Goal: Task Accomplishment & Management: Use online tool/utility

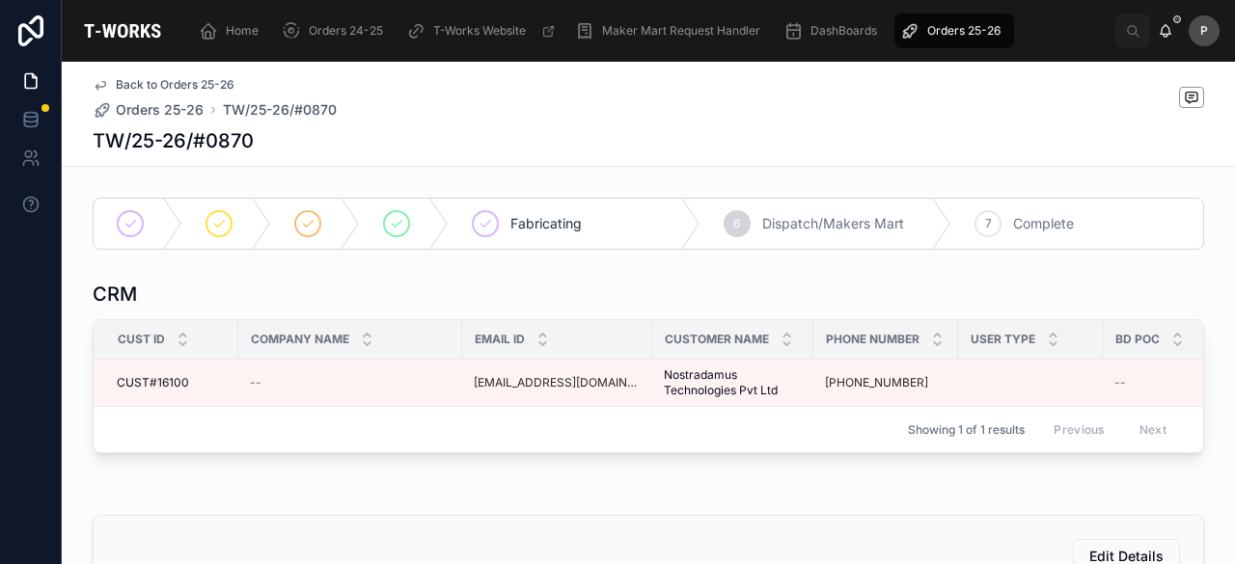
scroll to position [1195, 0]
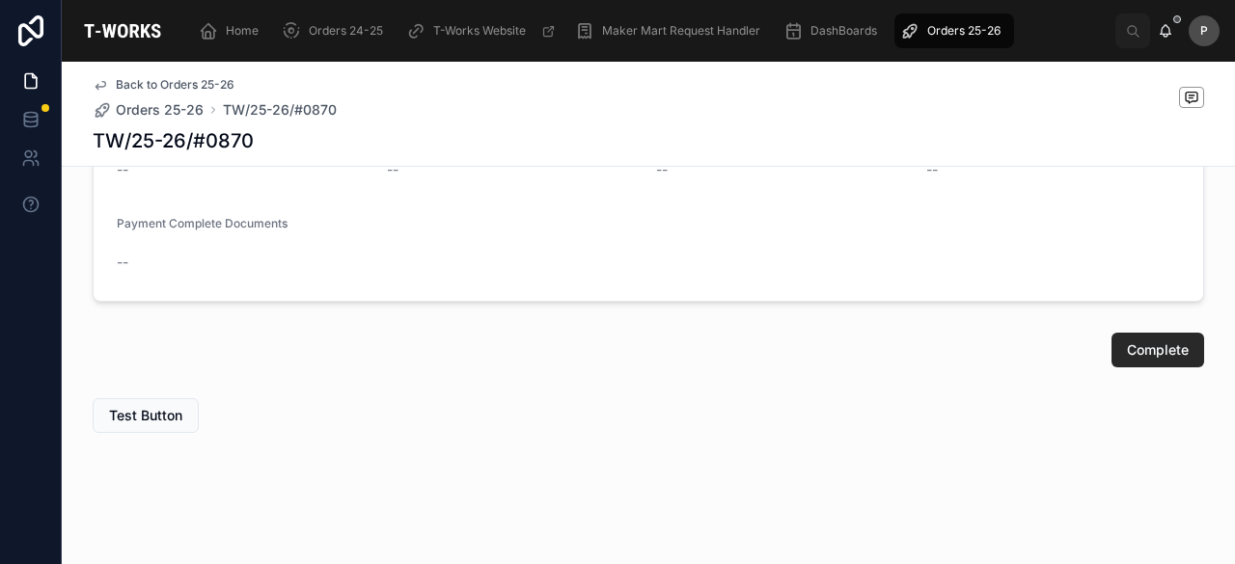
click at [951, 31] on span "Orders 25-26" at bounding box center [963, 30] width 73 height 15
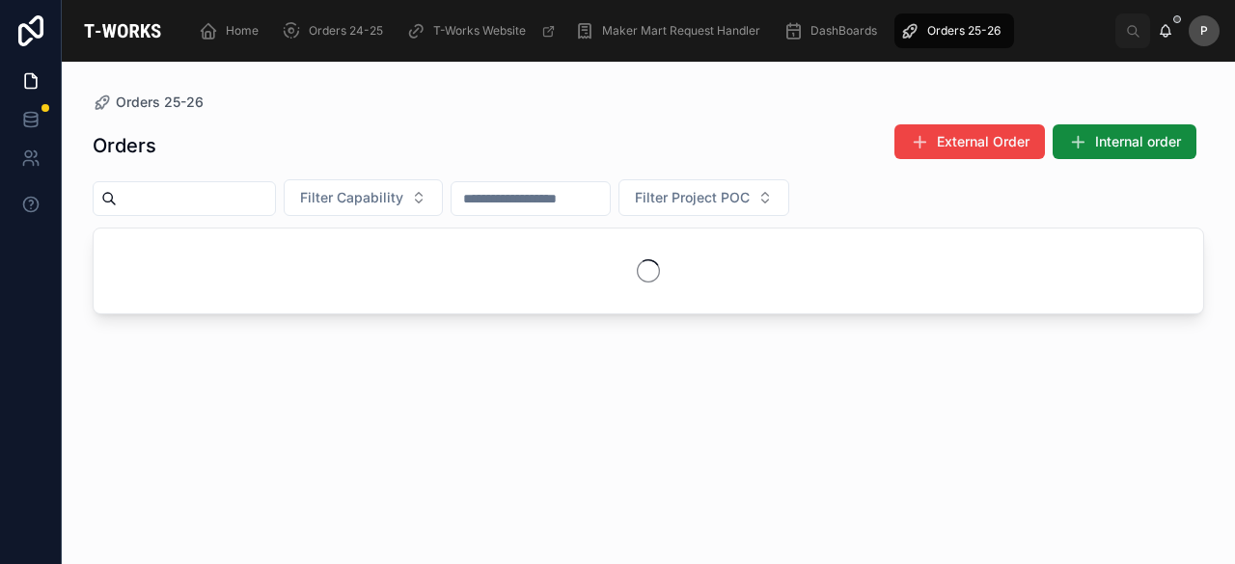
click at [275, 204] on input "text" at bounding box center [196, 198] width 158 height 27
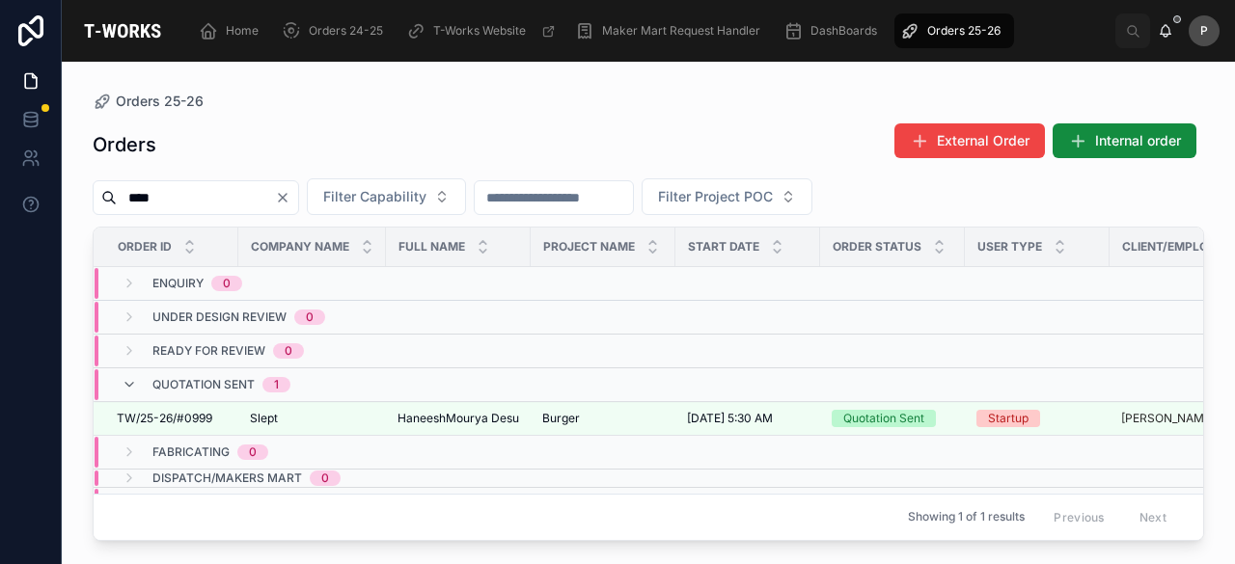
type input "****"
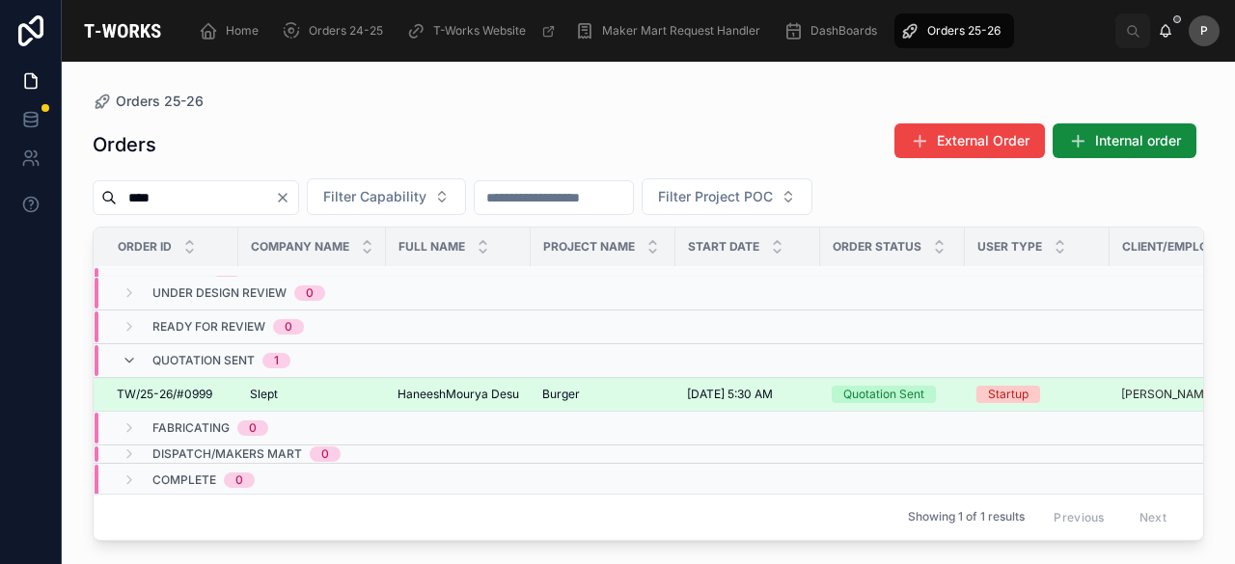
scroll to position [37, 0]
click at [899, 383] on div "Quotation Sent" at bounding box center [883, 391] width 81 height 17
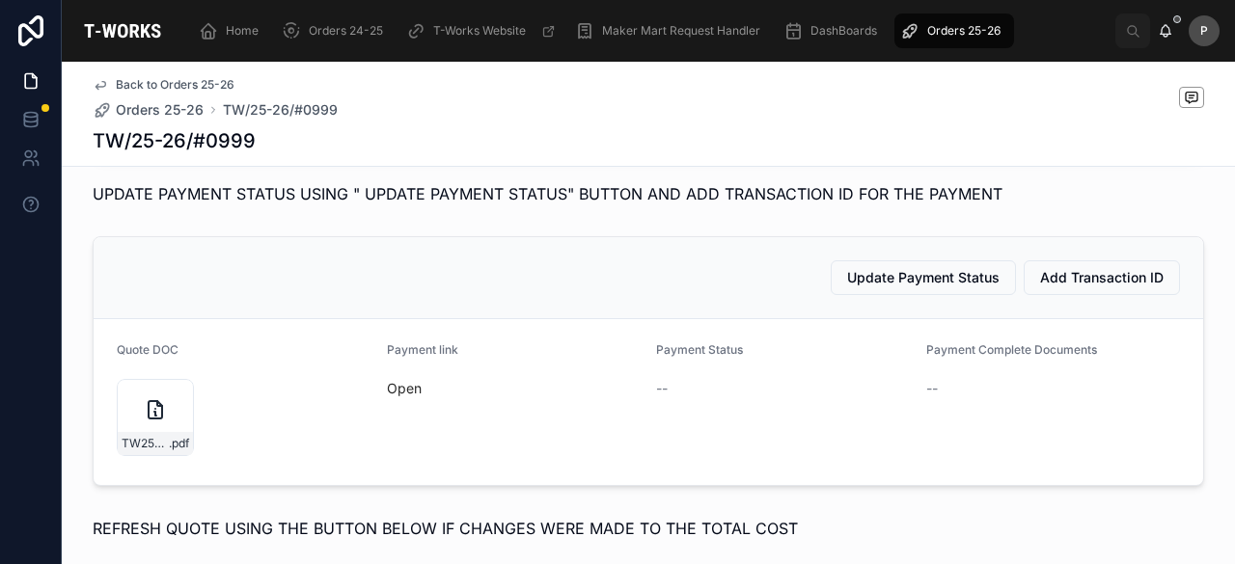
scroll to position [1507, 0]
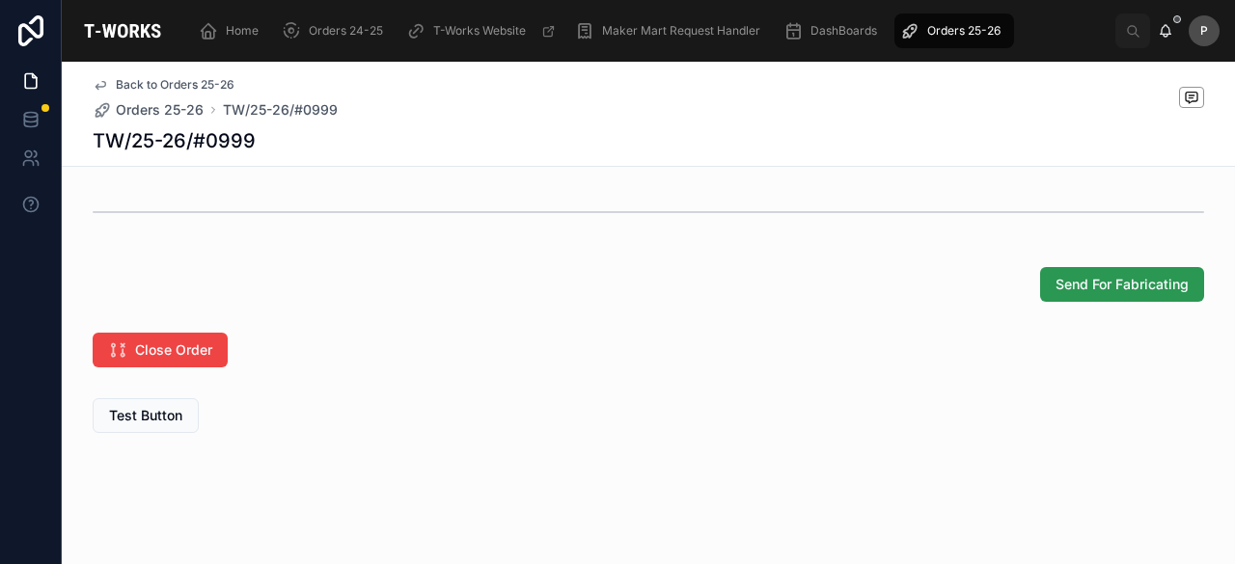
click at [1100, 289] on span "Send For Fabricating" at bounding box center [1121, 284] width 133 height 19
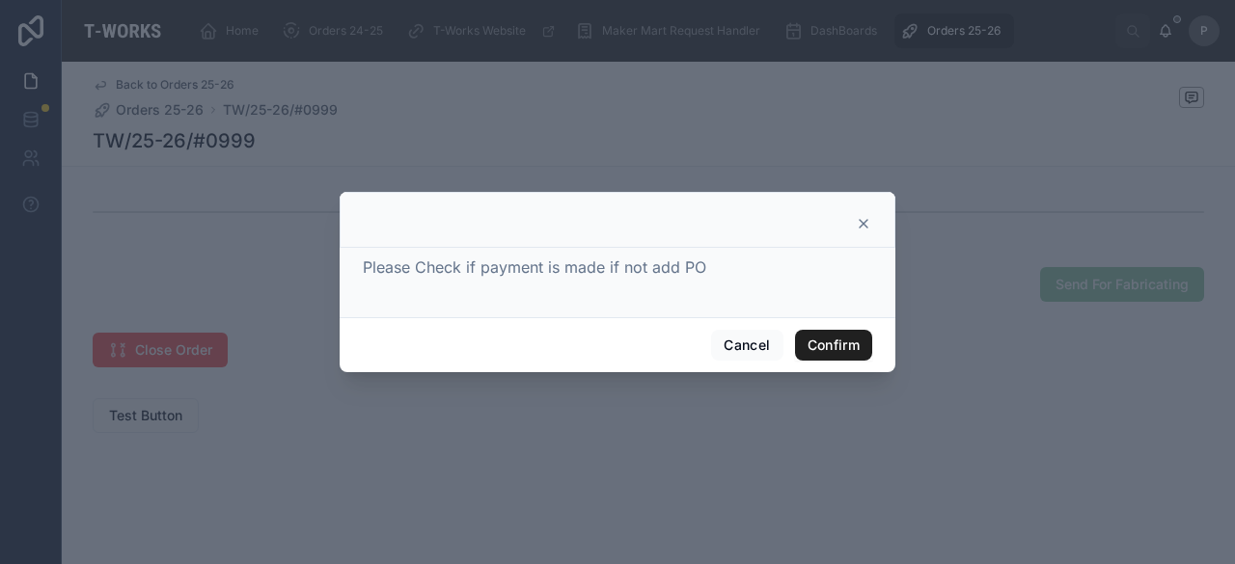
click at [833, 347] on button "Confirm" at bounding box center [833, 345] width 77 height 31
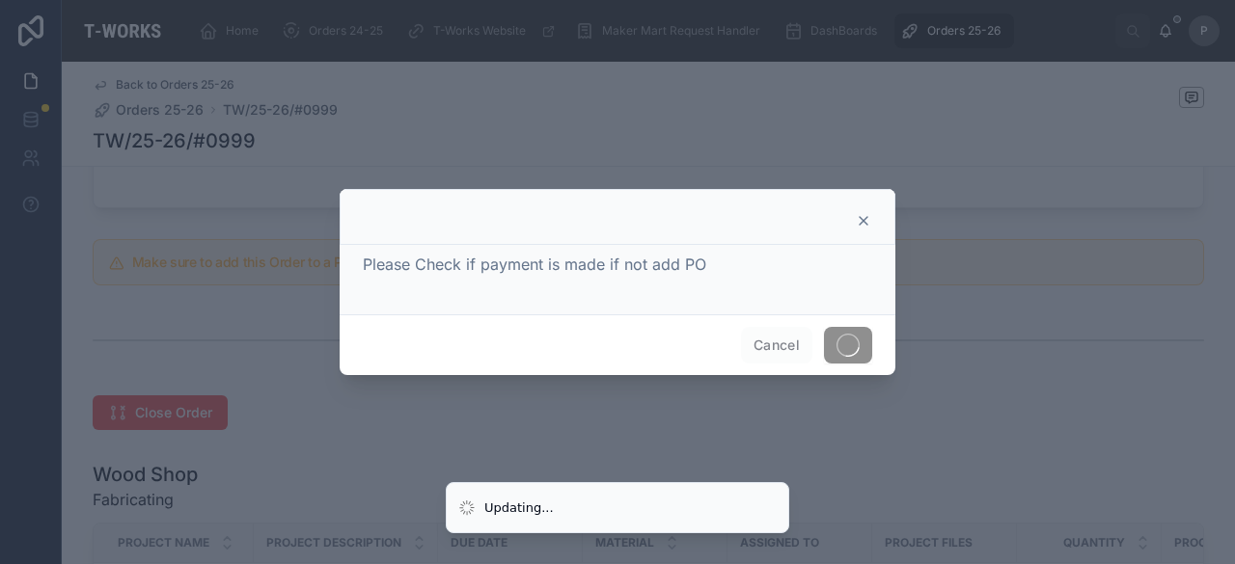
scroll to position [936, 0]
